Goal: Transaction & Acquisition: Book appointment/travel/reservation

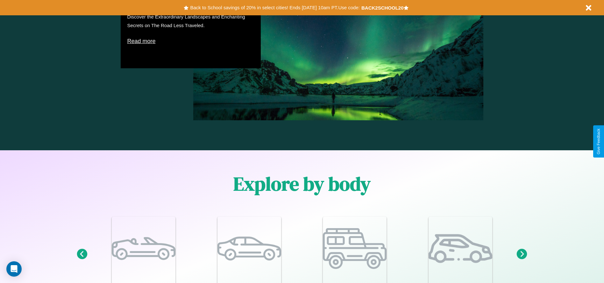
scroll to position [556, 0]
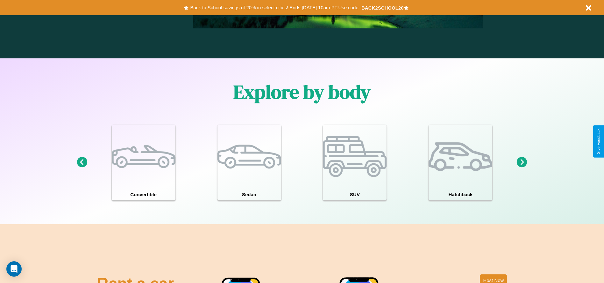
click at [522, 162] on icon at bounding box center [522, 162] width 11 height 11
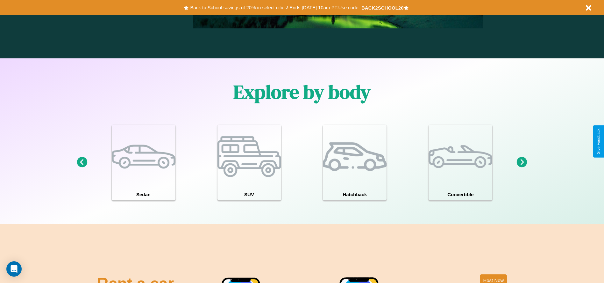
click at [522, 162] on icon at bounding box center [522, 162] width 11 height 11
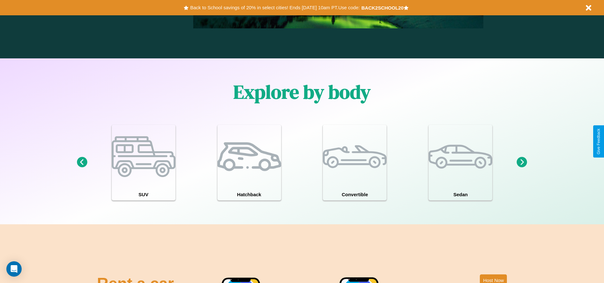
click at [522, 162] on icon at bounding box center [522, 162] width 11 height 11
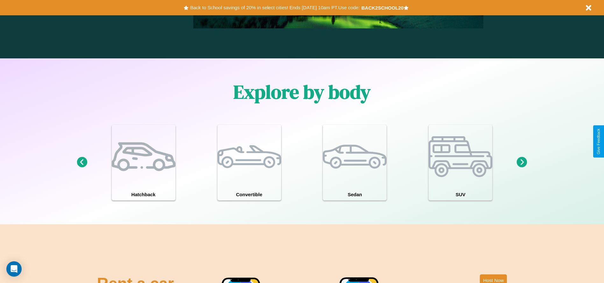
click at [522, 162] on icon at bounding box center [522, 162] width 11 height 11
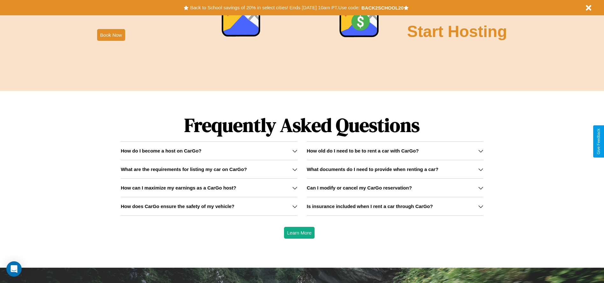
scroll to position [914, 0]
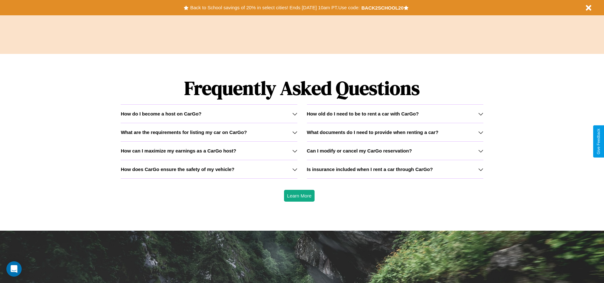
click at [295, 113] on icon at bounding box center [294, 113] width 5 height 5
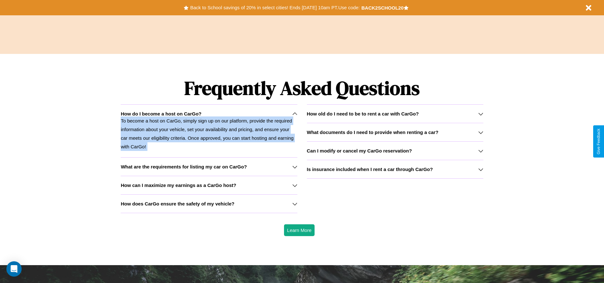
click at [209, 131] on p "To become a host on CarGo, simply sign up on our platform, provide the required…" at bounding box center [209, 133] width 176 height 34
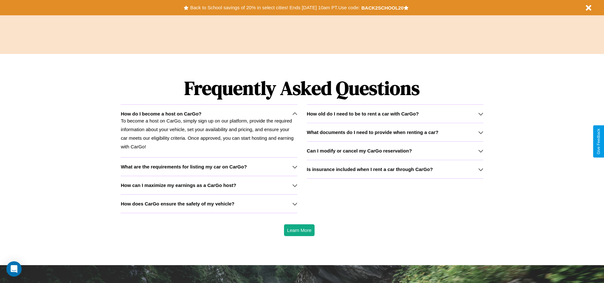
click at [295, 185] on icon at bounding box center [294, 185] width 5 height 5
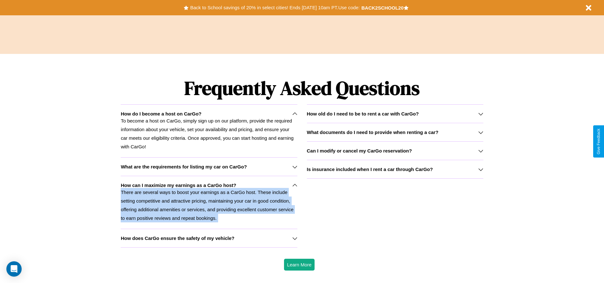
click at [295, 185] on icon at bounding box center [294, 185] width 5 height 5
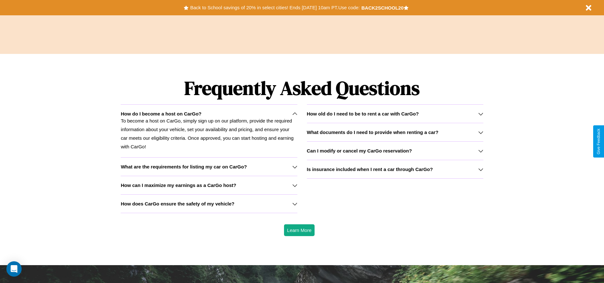
click at [209, 131] on p "To become a host on CarGo, simply sign up on our platform, provide the required…" at bounding box center [209, 133] width 176 height 34
click at [275, 8] on button "Back to School savings of 20% in select cities! Ends [DATE] 10am PT. Use code:" at bounding box center [275, 7] width 173 height 9
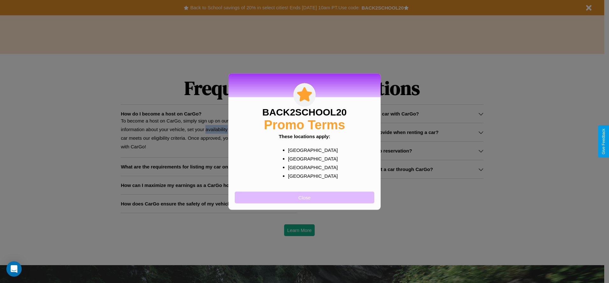
click at [305, 197] on button "Close" at bounding box center [305, 197] width 140 height 12
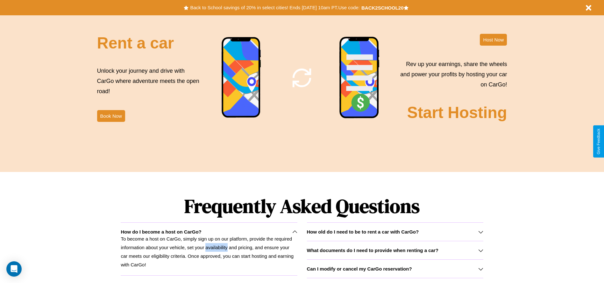
scroll to position [771, 0]
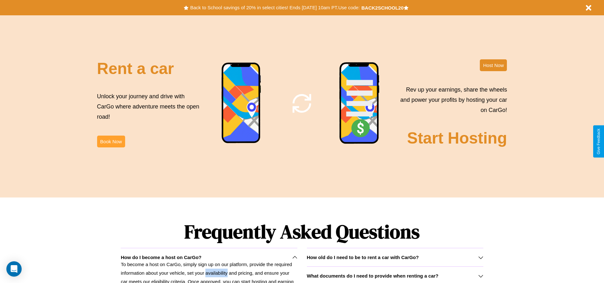
click at [111, 141] on button "Book Now" at bounding box center [111, 141] width 28 height 12
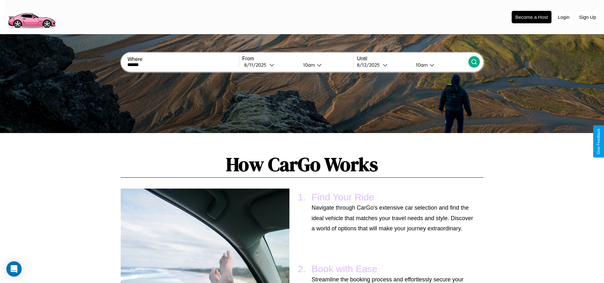
type input "******"
click at [474, 62] on icon at bounding box center [474, 62] width 6 height 6
